Goal: Task Accomplishment & Management: Manage account settings

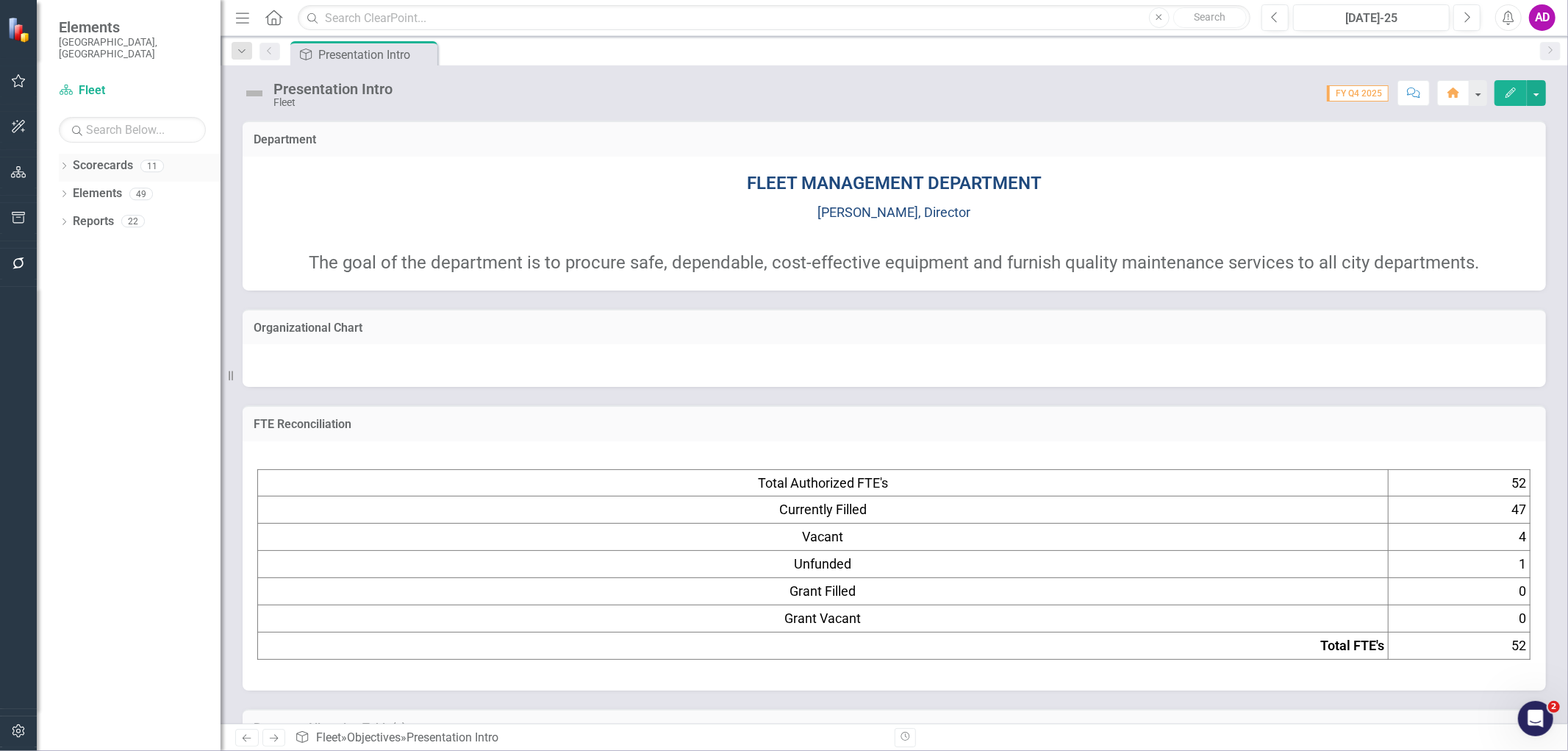
click at [64, 163] on icon "Dropdown" at bounding box center [64, 167] width 10 height 8
click at [71, 190] on icon at bounding box center [72, 194] width 4 height 8
click at [107, 213] on link "Fleet" at bounding box center [158, 221] width 125 height 17
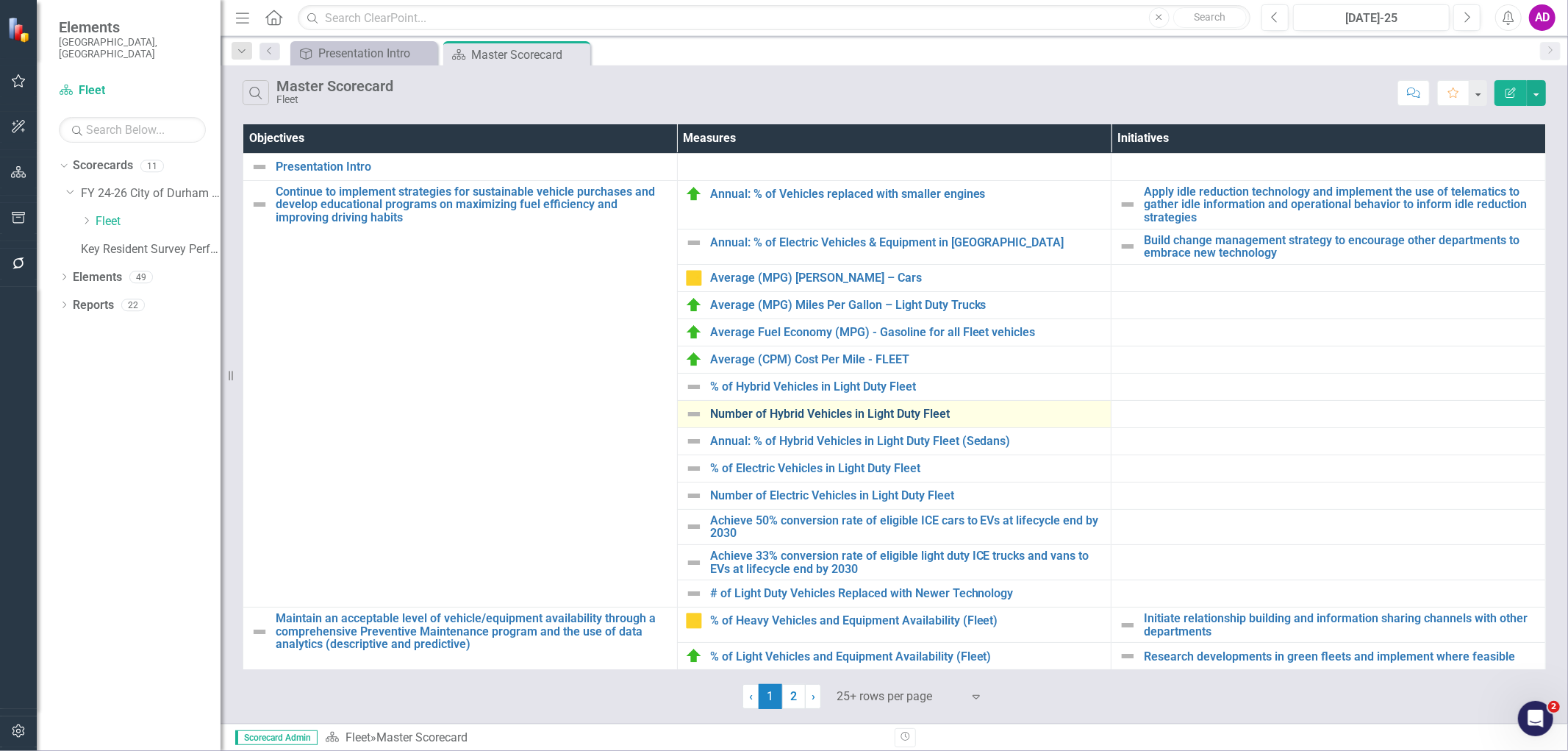
click at [755, 415] on link "Number of Hybrid Vehicles in Light Duty Fleet" at bounding box center [907, 414] width 394 height 13
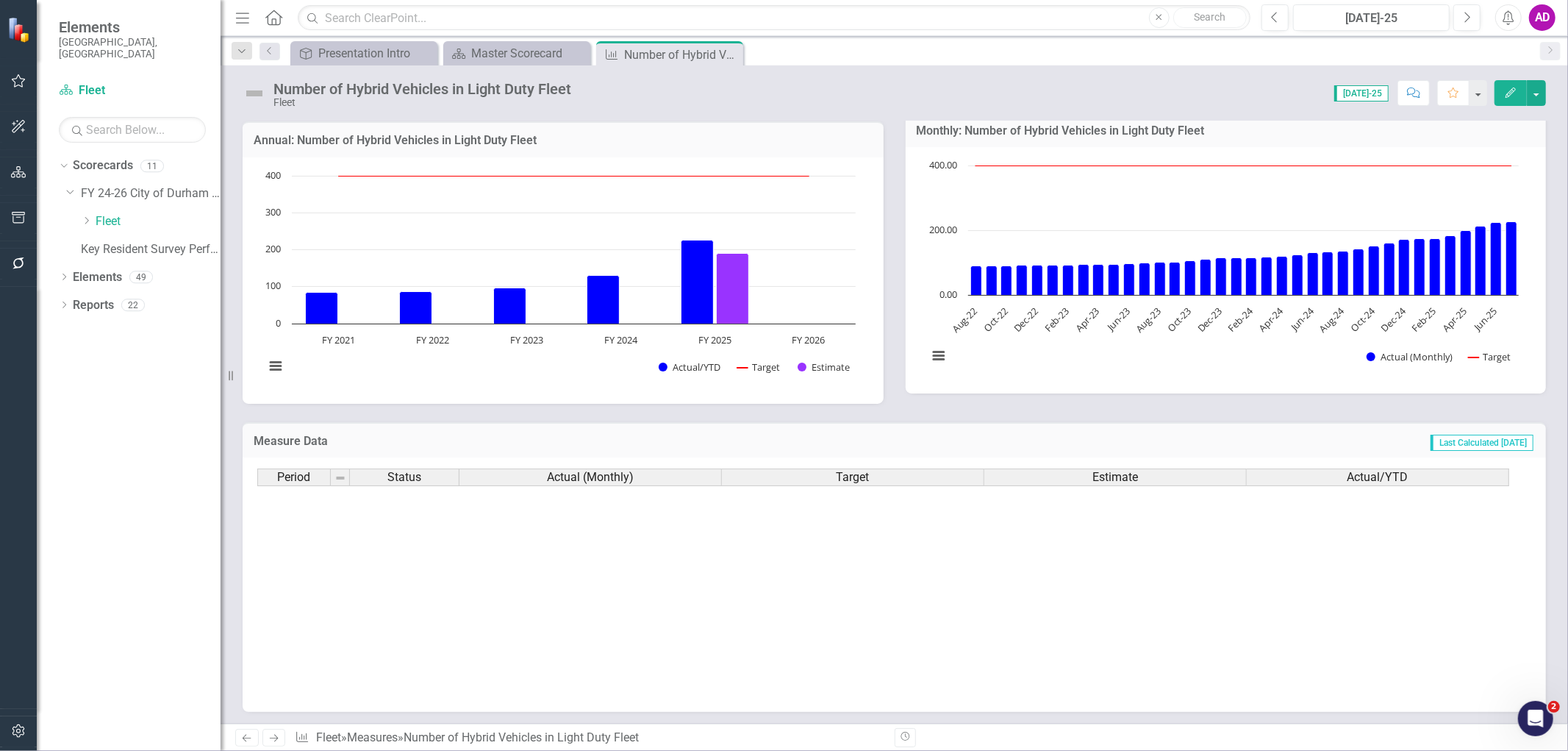
scroll to position [746, 0]
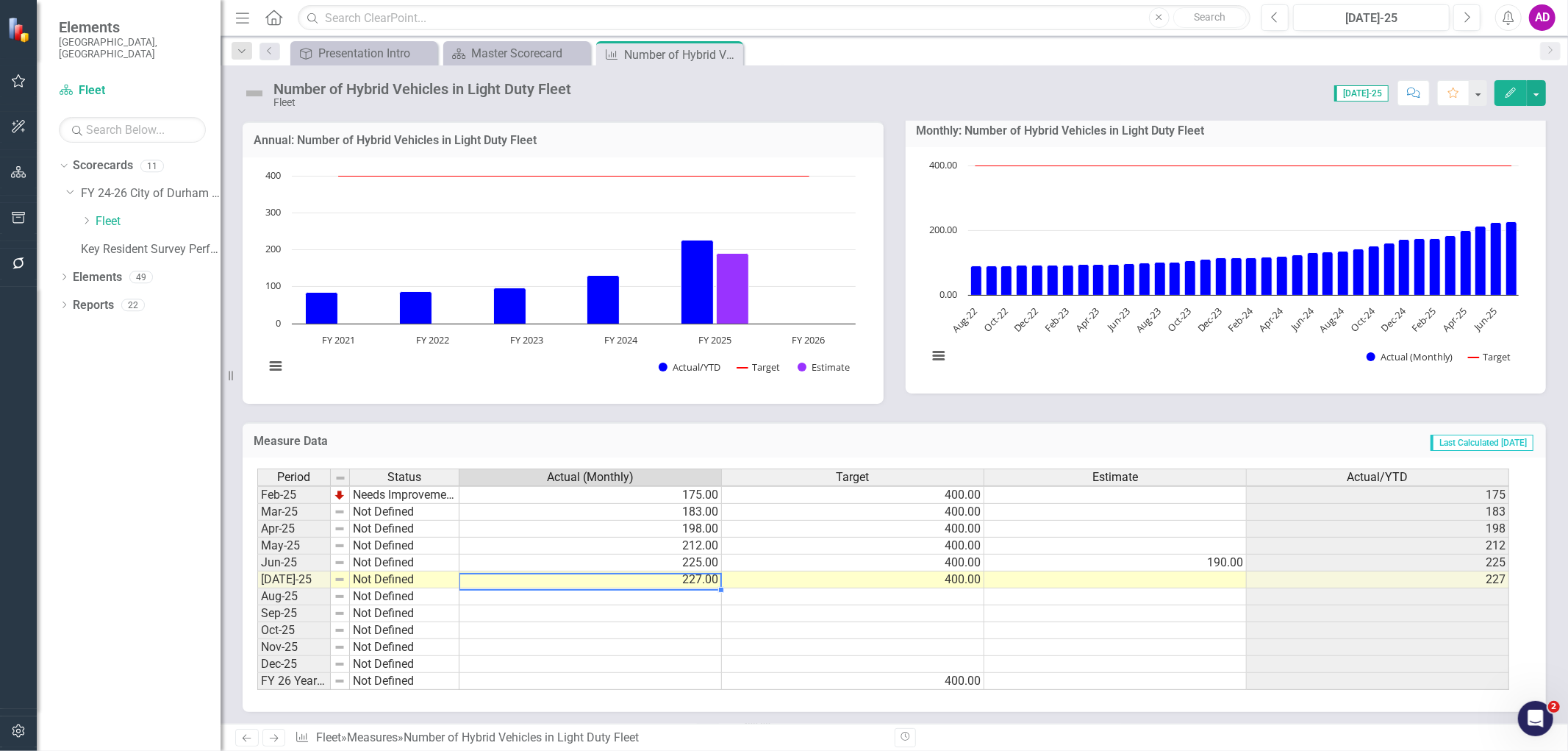
click at [671, 581] on tbody "Sep-23 Not Defined 101.00 400.00 101 Oct-23 Not Defined 106.00 400.00 106 Nov-2…" at bounding box center [884, 444] width 1252 height 491
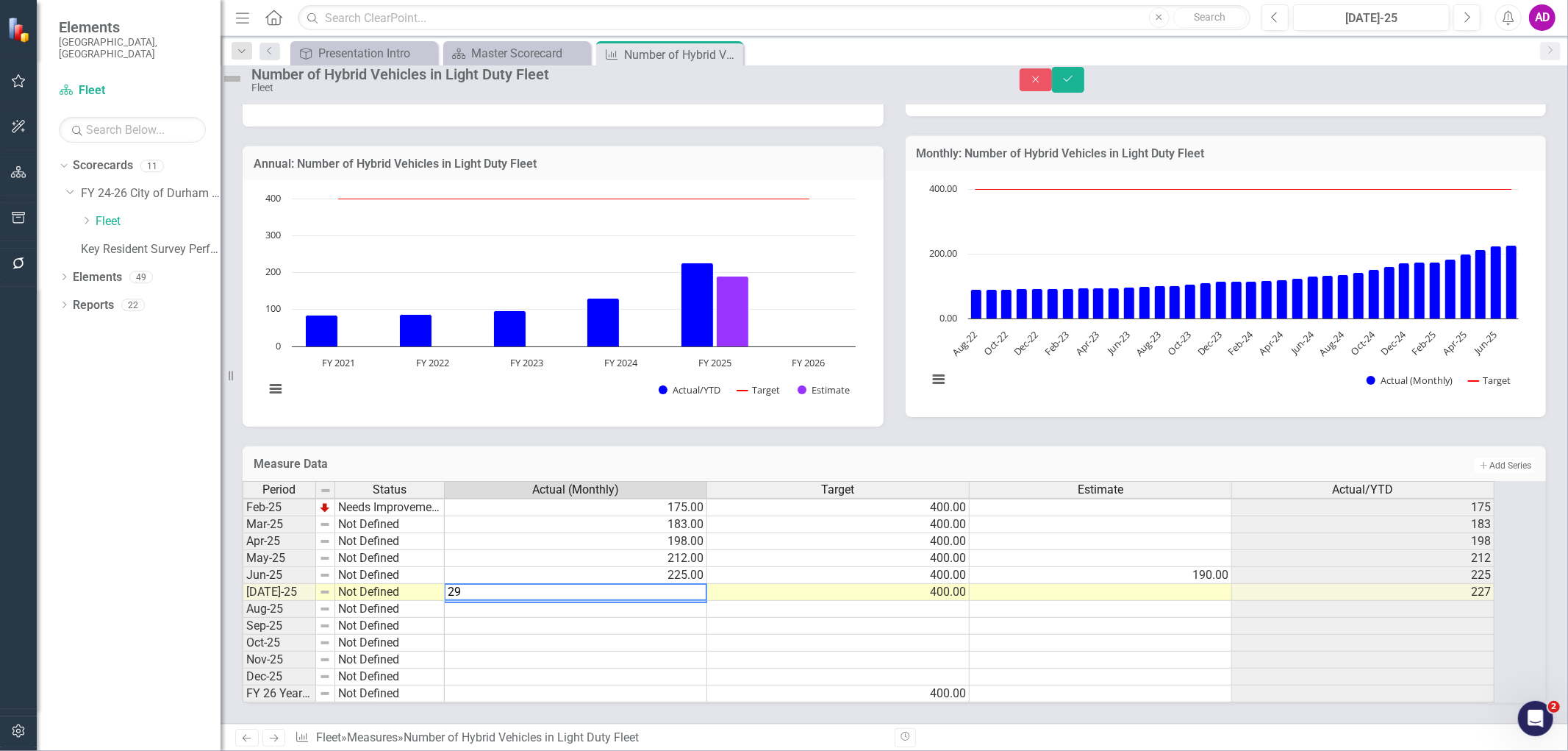
type textarea "294"
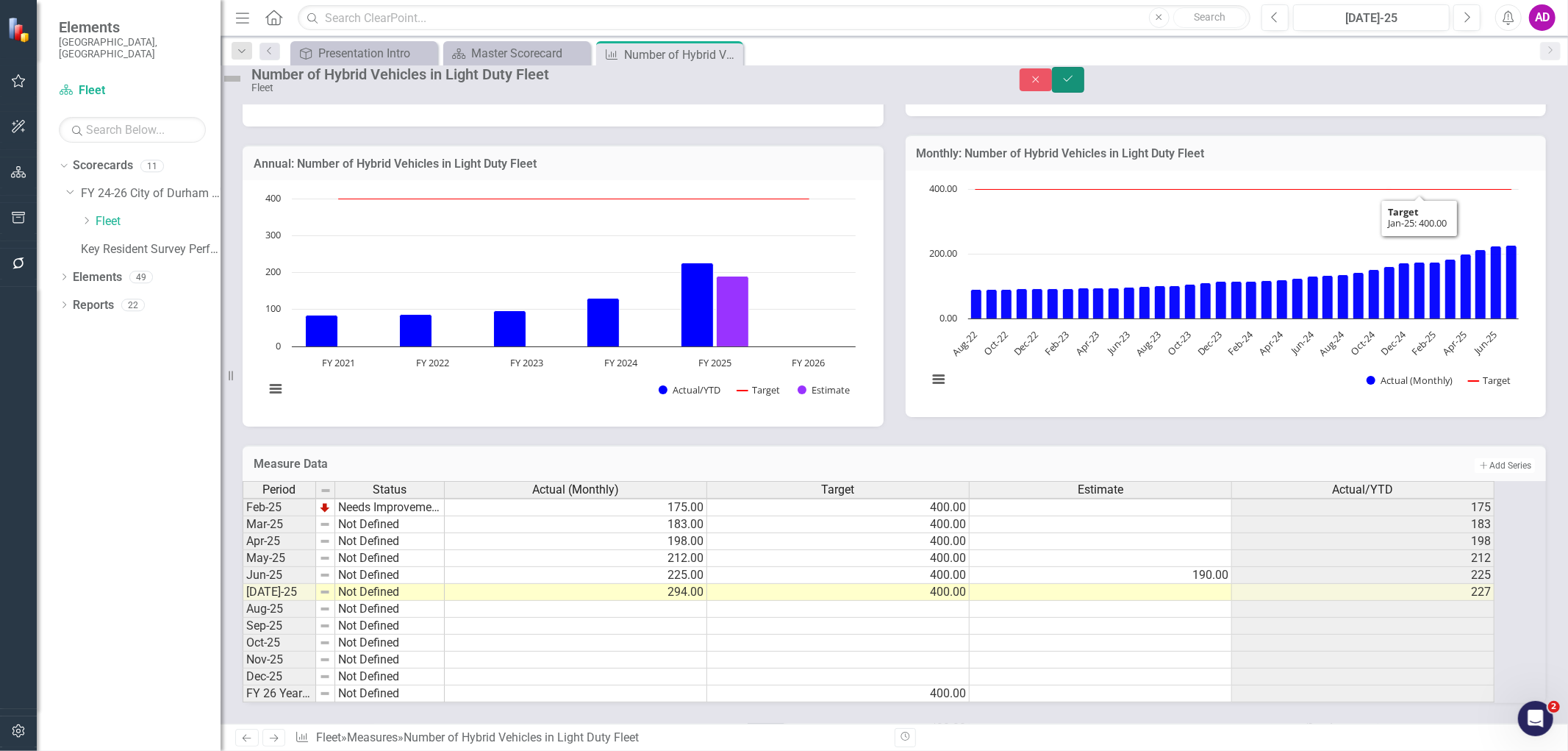
click at [1084, 75] on button "Save" at bounding box center [1068, 80] width 32 height 26
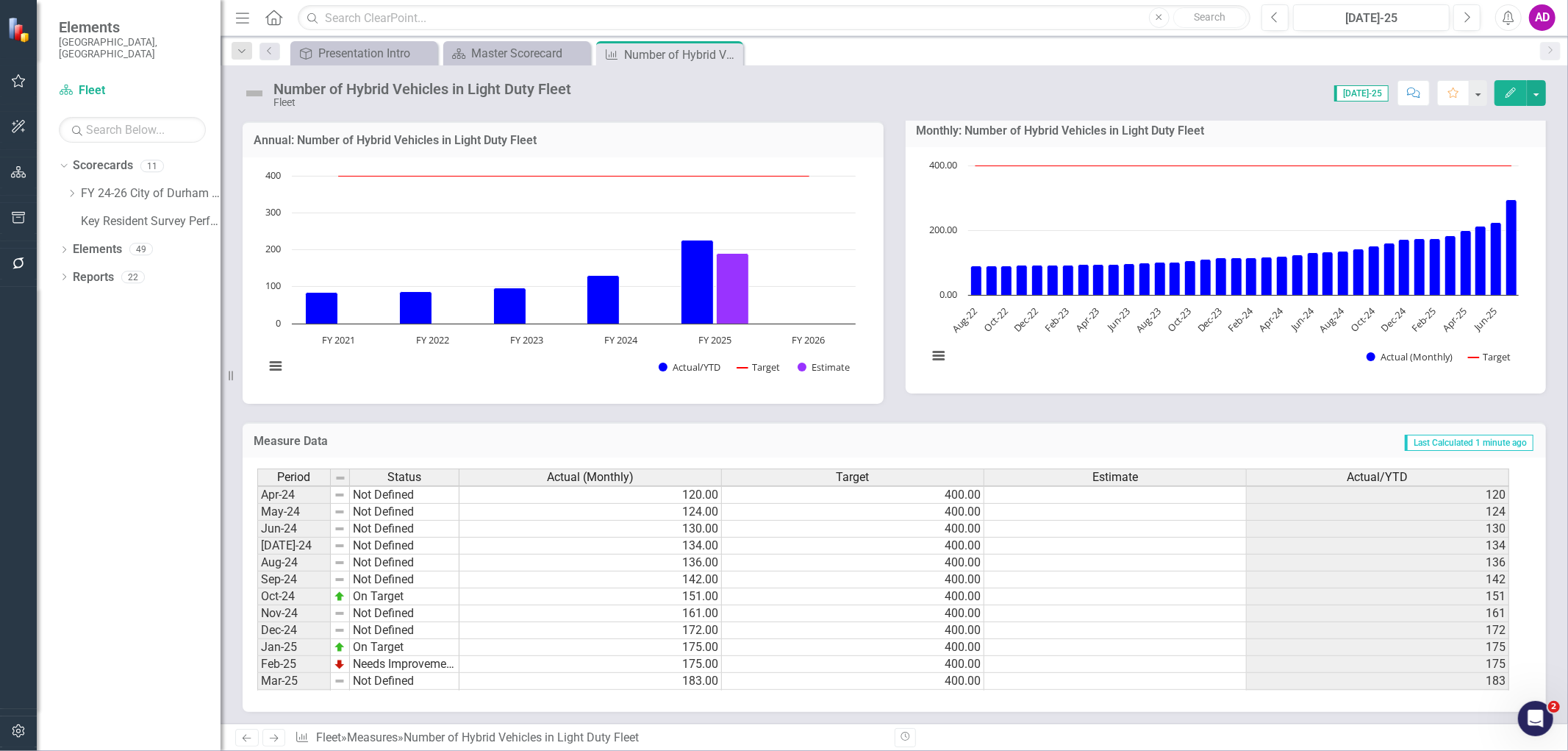
scroll to position [743, 0]
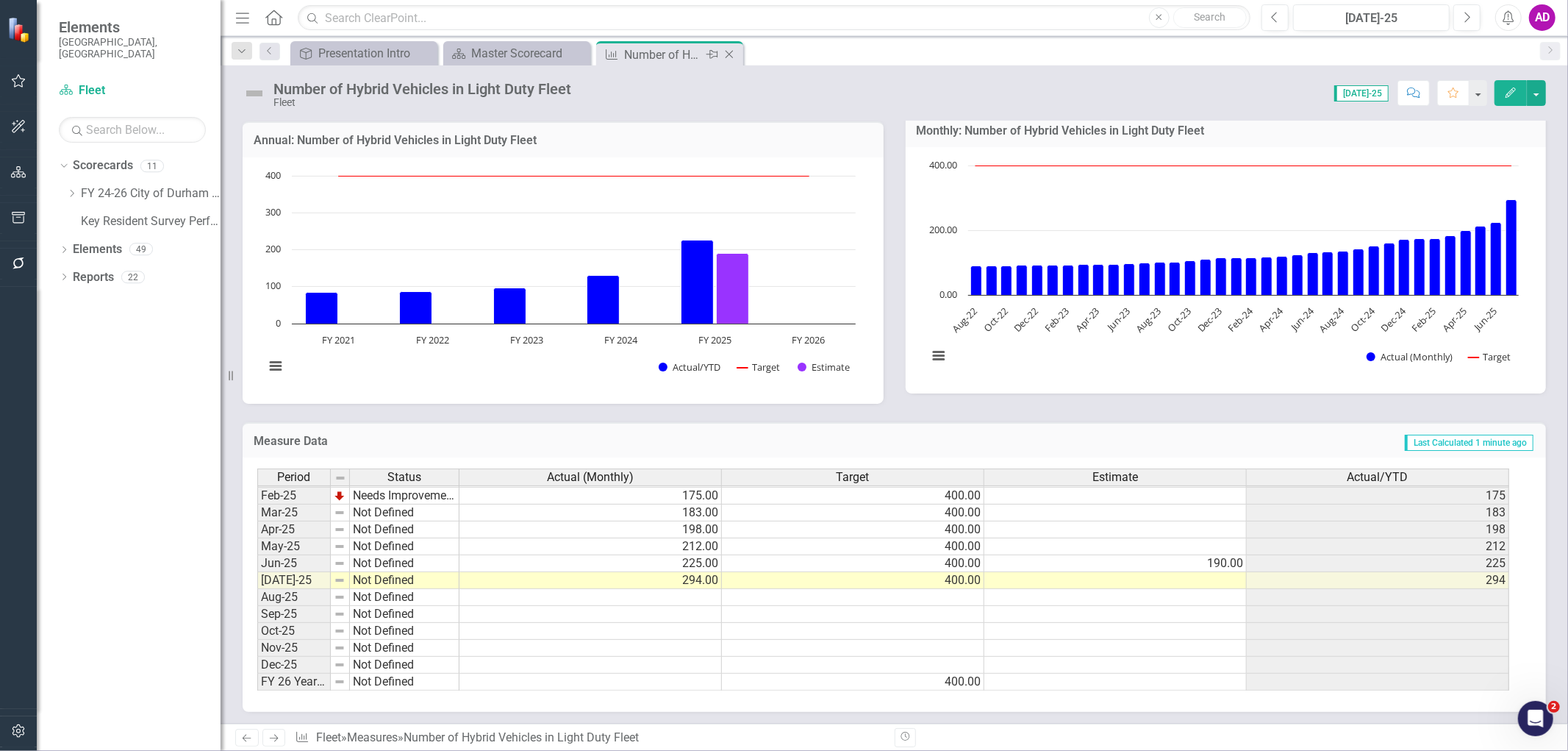
click at [728, 52] on icon at bounding box center [730, 54] width 8 height 8
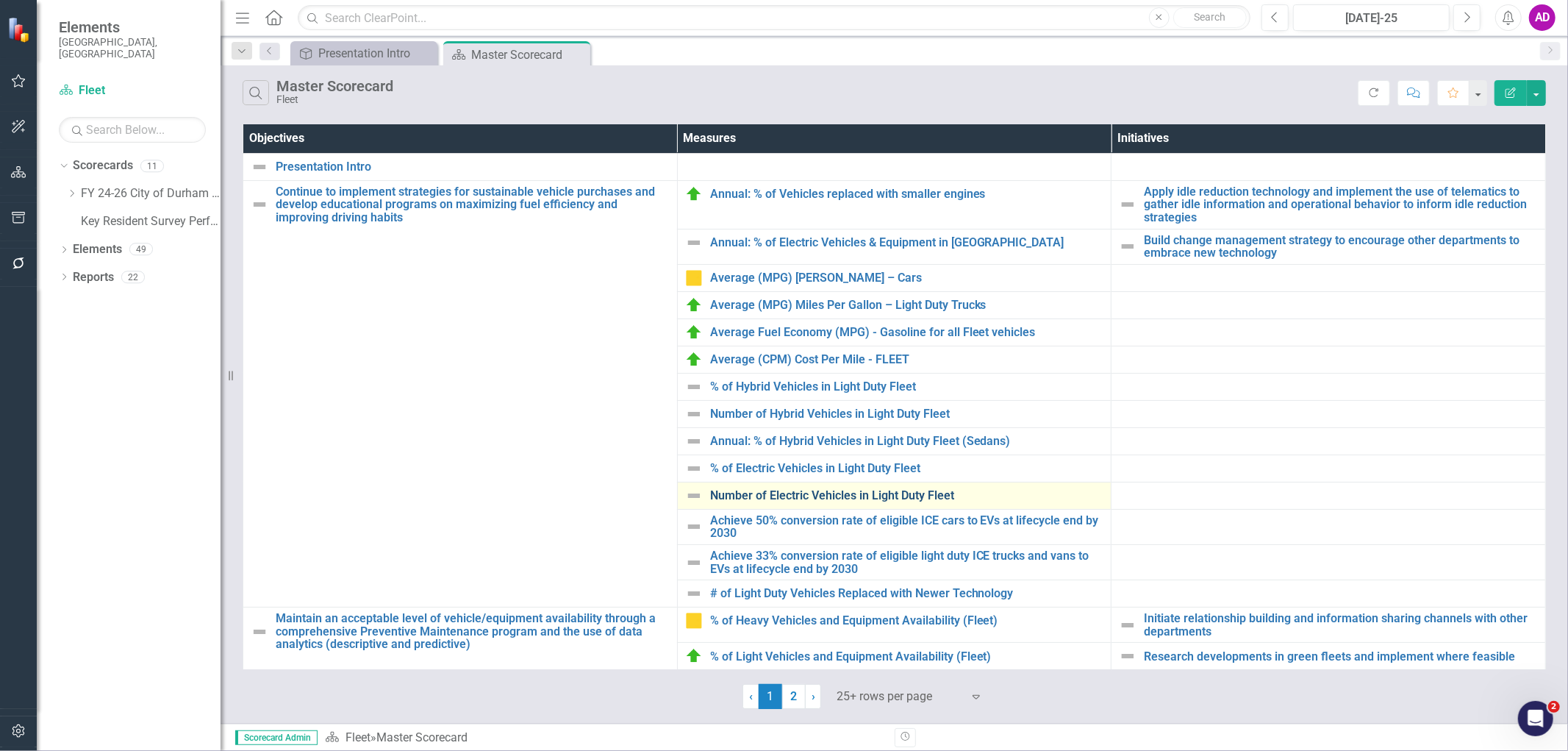
click at [802, 490] on link "Number of Electric Vehicles in Light Duty Fleet" at bounding box center [907, 495] width 394 height 13
